Goal: Task Accomplishment & Management: Manage account settings

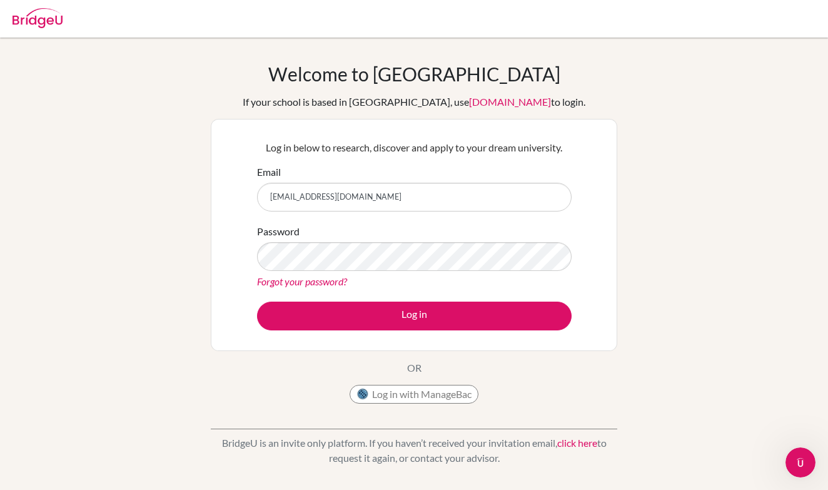
type input "[EMAIL_ADDRESS][DOMAIN_NAME]"
click at [414, 315] on button "Log in" at bounding box center [414, 316] width 315 height 29
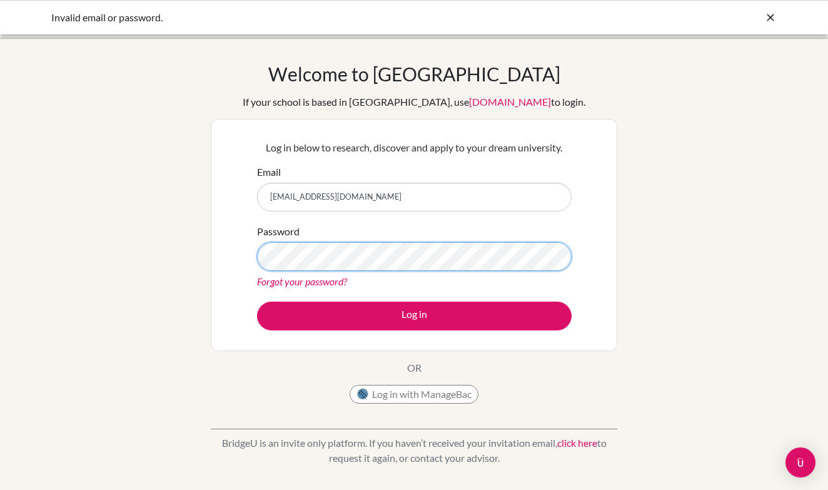
click at [414, 315] on button "Log in" at bounding box center [414, 316] width 315 height 29
click at [327, 277] on link "Forgot your password?" at bounding box center [302, 281] width 90 height 12
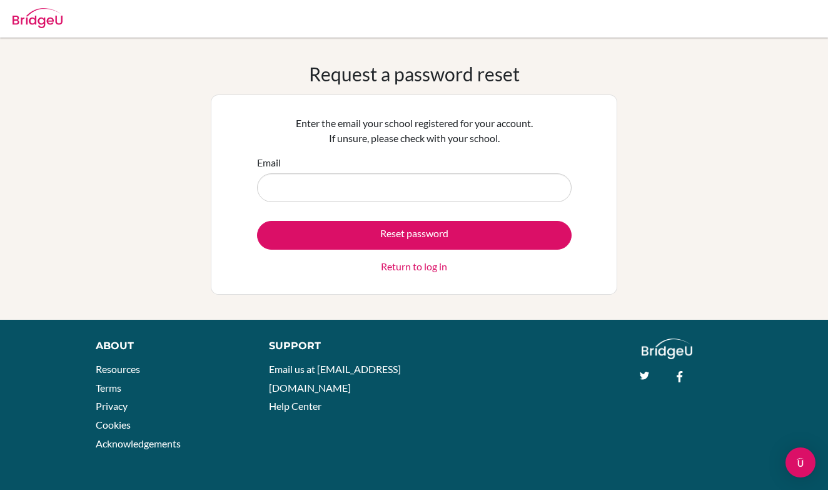
click at [332, 176] on input "Email" at bounding box center [414, 187] width 315 height 29
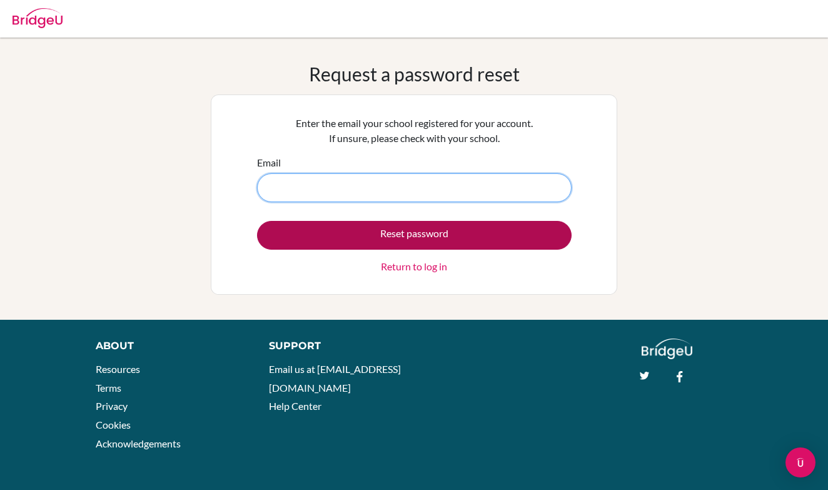
type input "1600099@dishs.tp.edu.tw"
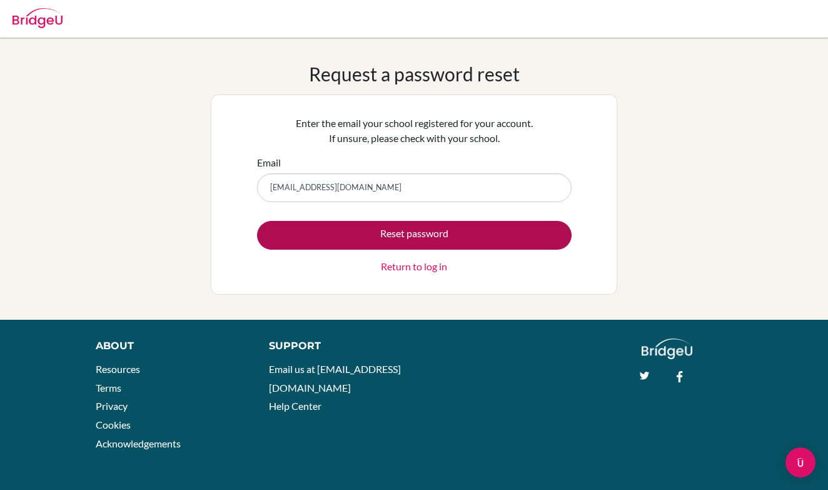
click at [398, 237] on button "Reset password" at bounding box center [414, 235] width 315 height 29
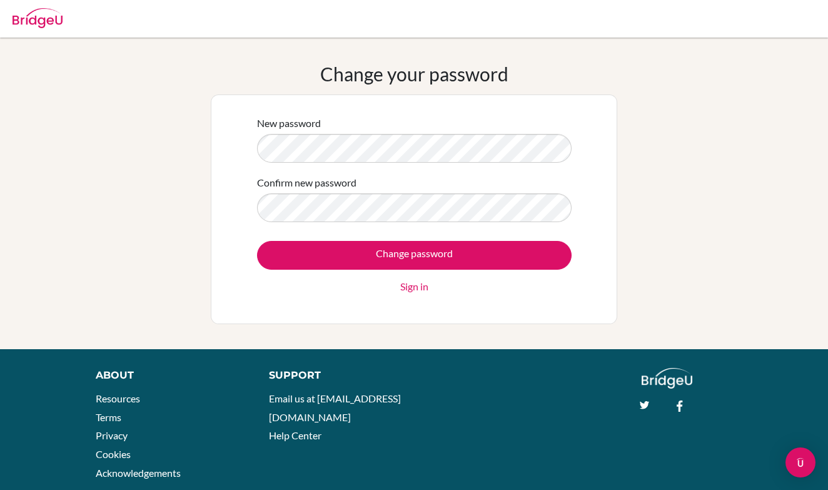
click at [414, 255] on input "Change password" at bounding box center [414, 255] width 315 height 29
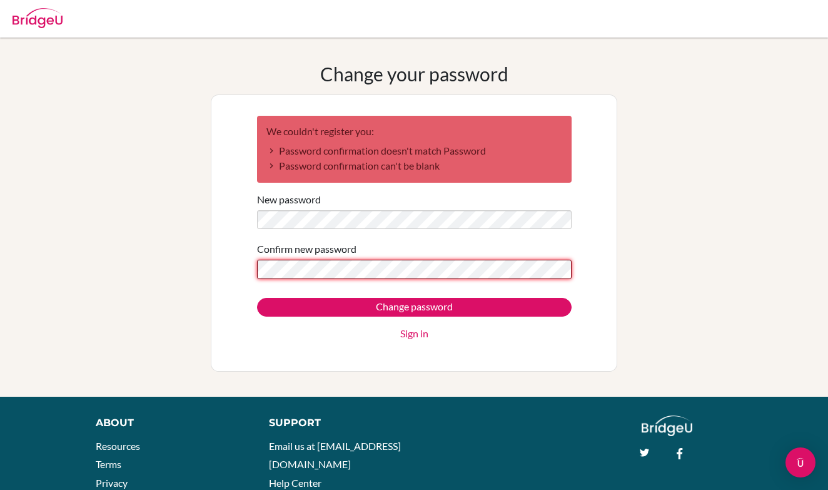
click at [414, 307] on input "Change password" at bounding box center [414, 307] width 315 height 19
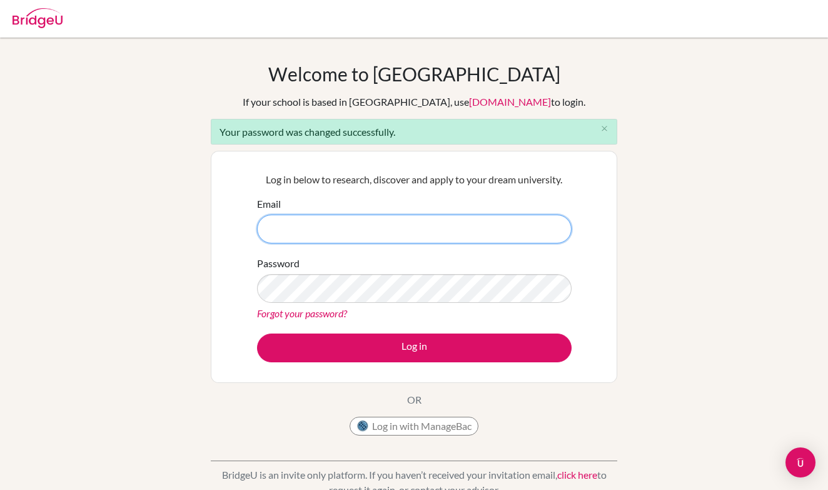
type input "_BYM5kATusVnKZaoiZyP"
click at [388, 228] on input "_BYM5kATusVnKZaoiZyP" at bounding box center [414, 229] width 315 height 29
drag, startPoint x: 388, startPoint y: 228, endPoint x: 250, endPoint y: 218, distance: 137.9
click at [250, 221] on div "Log in below to research, discover and apply to your dream university. Email _B…" at bounding box center [414, 267] width 330 height 206
type input "[EMAIL_ADDRESS][DOMAIN_NAME]"
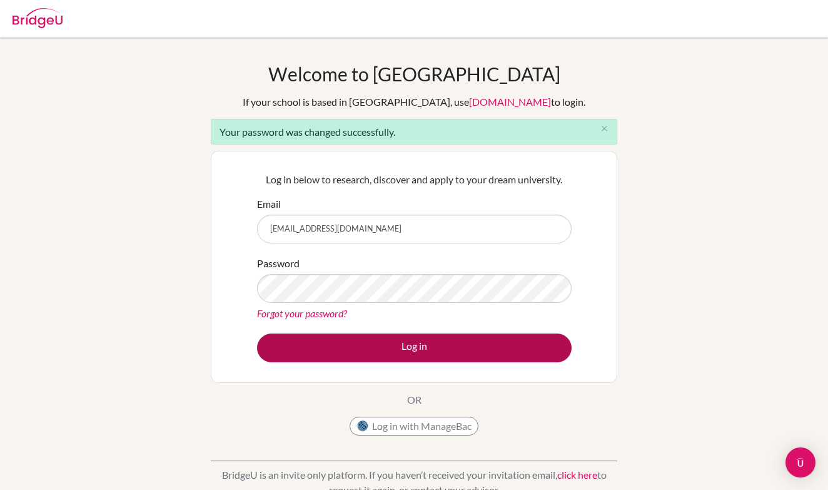
click at [398, 353] on button "Log in" at bounding box center [414, 347] width 315 height 29
